Goal: Check status

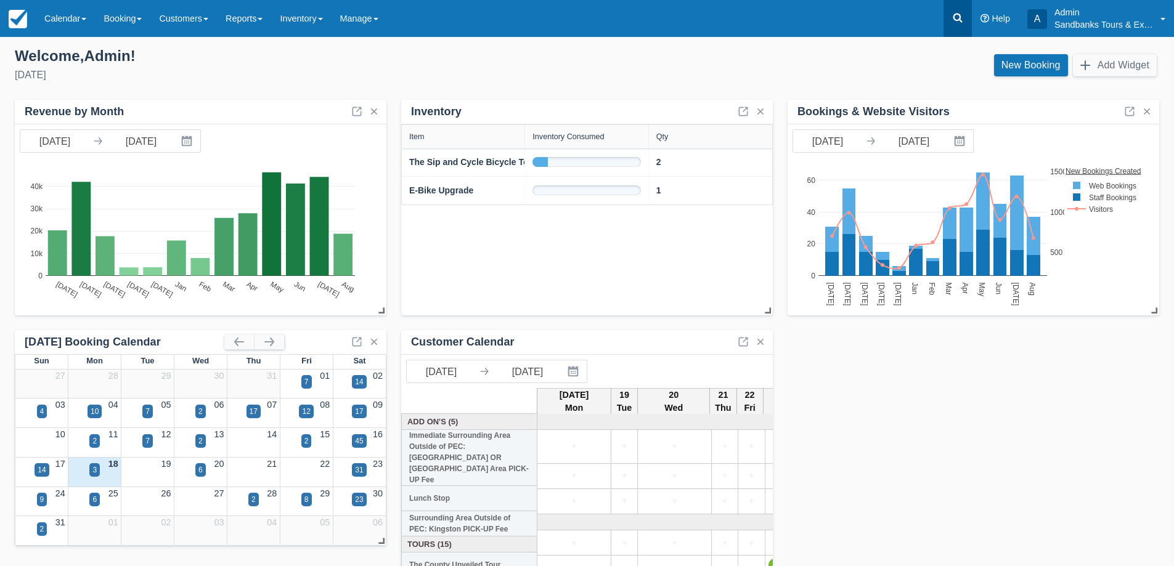
click at [954, 20] on icon at bounding box center [957, 18] width 9 height 9
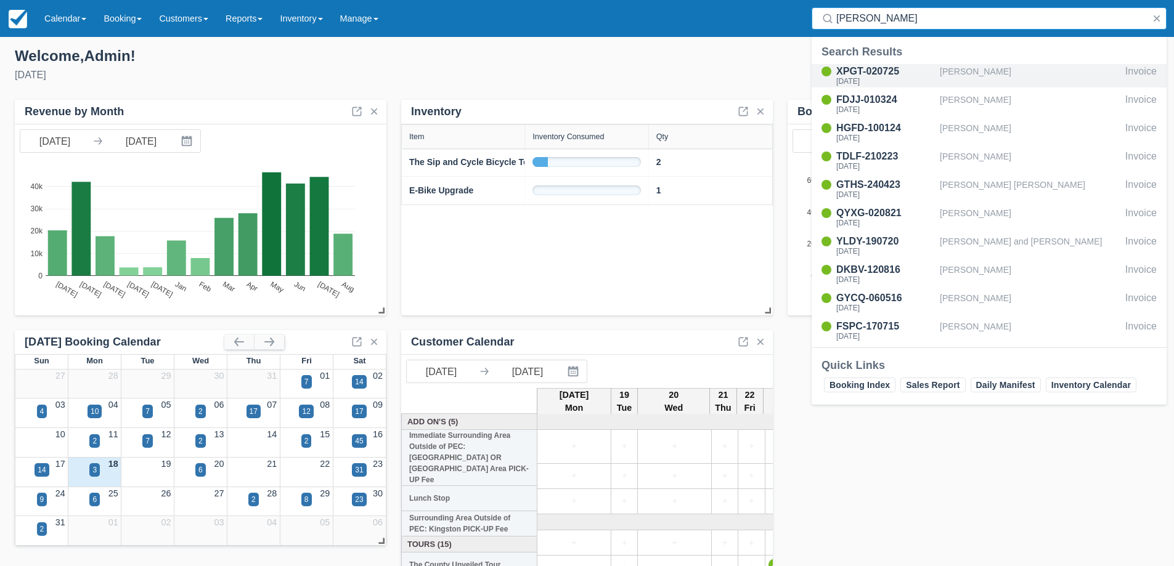
type input "geoff"
click at [980, 73] on div "Geoff Hadrill" at bounding box center [1030, 75] width 181 height 23
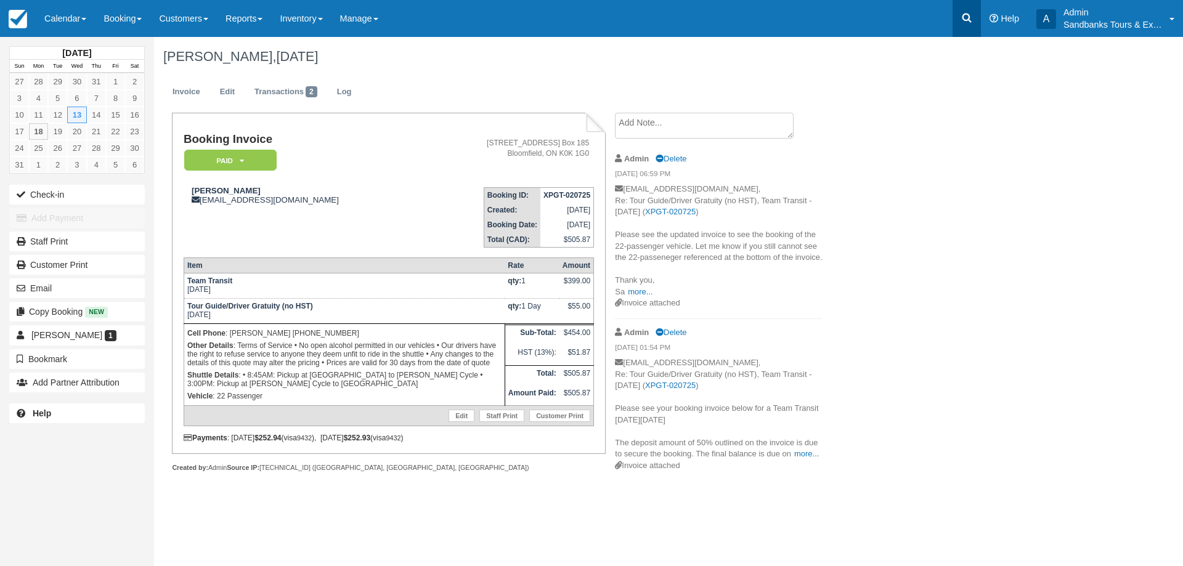
click at [965, 14] on icon at bounding box center [966, 18] width 9 height 9
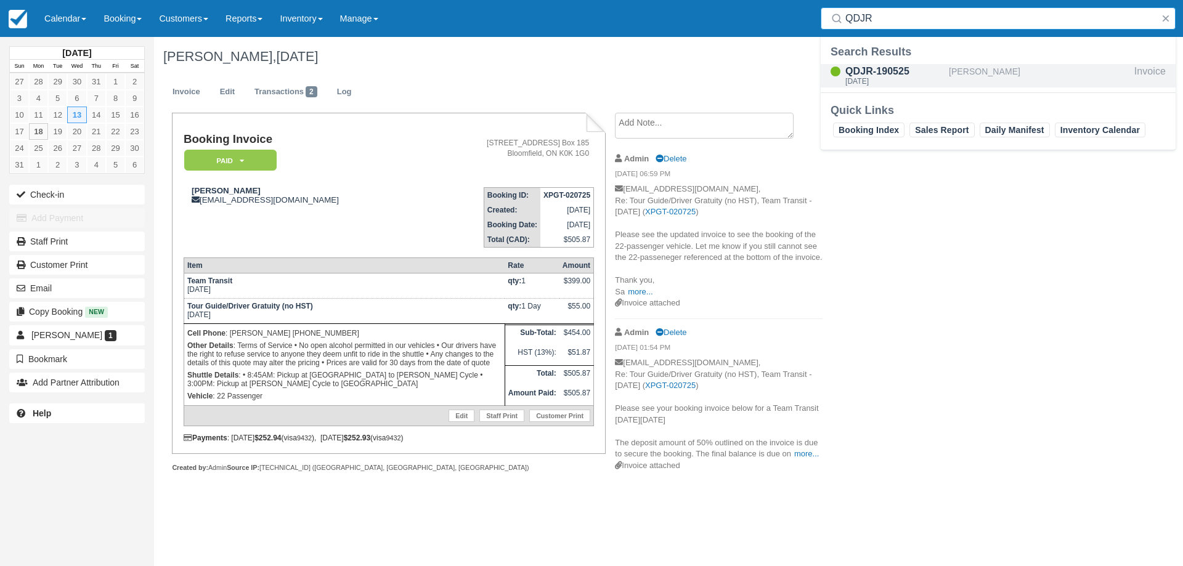
type input "QDJR"
click at [875, 71] on div "QDJR-190525" at bounding box center [894, 71] width 99 height 15
